Goal: Transaction & Acquisition: Complete application form

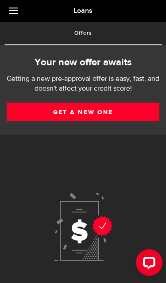
click at [15, 10] on link at bounding box center [15, 11] width 31 height 22
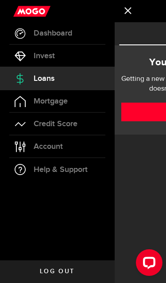
click at [38, 78] on span "Loans" at bounding box center [44, 79] width 21 height 8
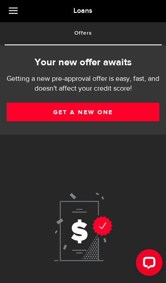
click at [34, 107] on link "Get a new one" at bounding box center [83, 111] width 153 height 19
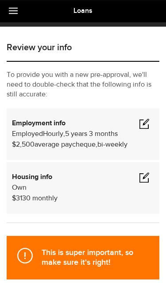
scroll to position [31, 0]
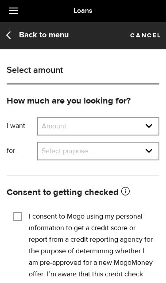
click at [48, 128] on select "Amount $500 $1000 $2000 $3000 $4000 $5000 $6000 $7000 $8000 $9000 $10000 $11000…" at bounding box center [98, 127] width 121 height 19
select select "12000"
click at [41, 152] on select "Select purpose Credit Card Refinancing/Pay Off Credit Cards Debt Consolidation …" at bounding box center [98, 151] width 121 height 19
select select "Emergency Loan"
click at [15, 211] on input "I consent to Mogo using my personal information to get a credit score or report…" at bounding box center [17, 215] width 9 height 9
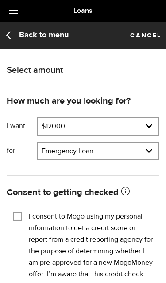
checkbox input "true"
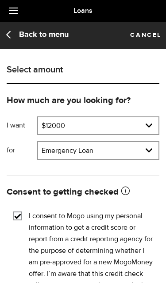
scroll to position [39, 0]
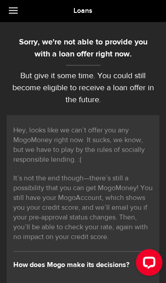
scroll to position [28, 0]
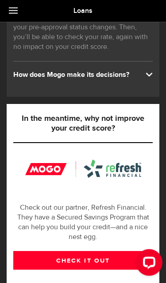
click at [38, 78] on div "How does Mogo make its decisions?" at bounding box center [83, 75] width 140 height 10
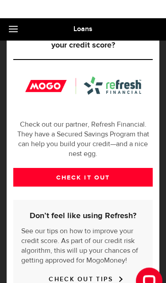
scroll to position [386, 0]
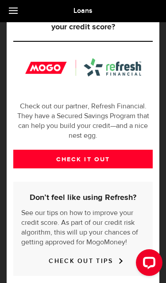
click at [39, 158] on link "CHECK IT OUT" at bounding box center [83, 159] width 140 height 19
